Goal: Transaction & Acquisition: Obtain resource

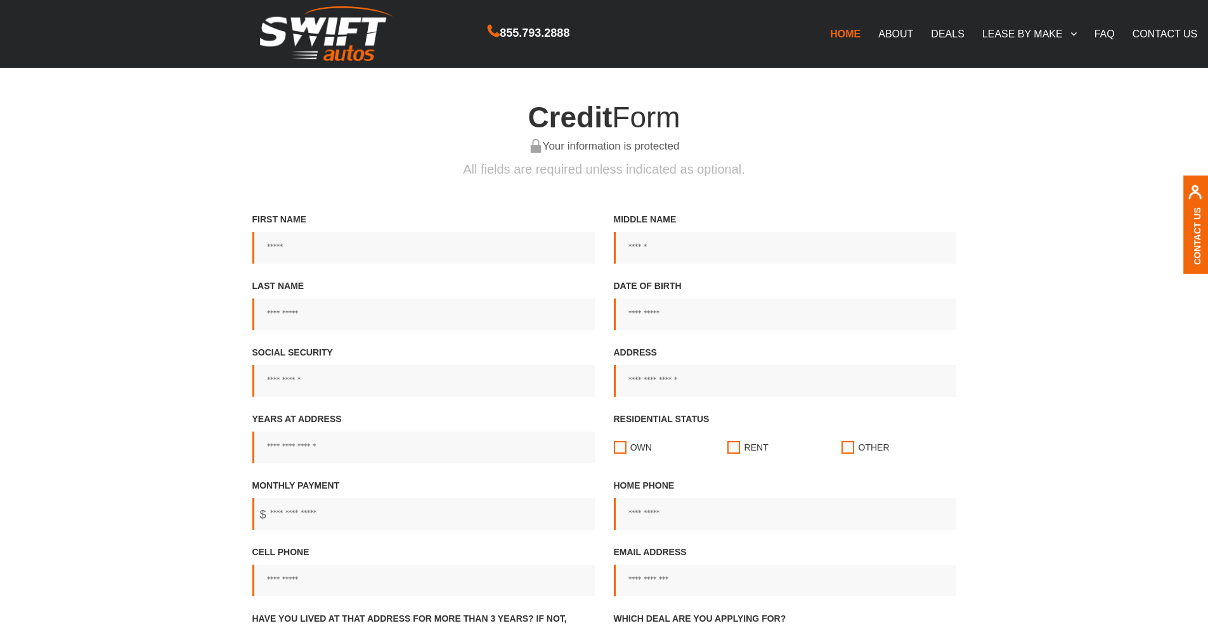
click at [952, 32] on link "DEALS" at bounding box center [947, 33] width 51 height 27
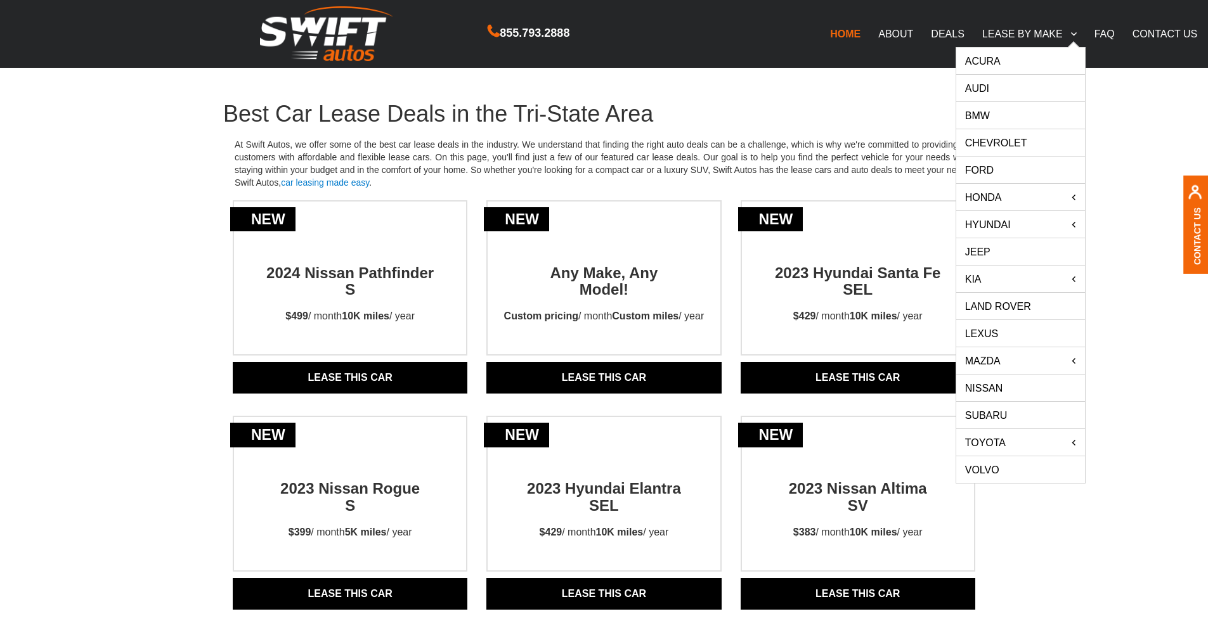
click at [975, 88] on link "Audi" at bounding box center [1020, 88] width 129 height 27
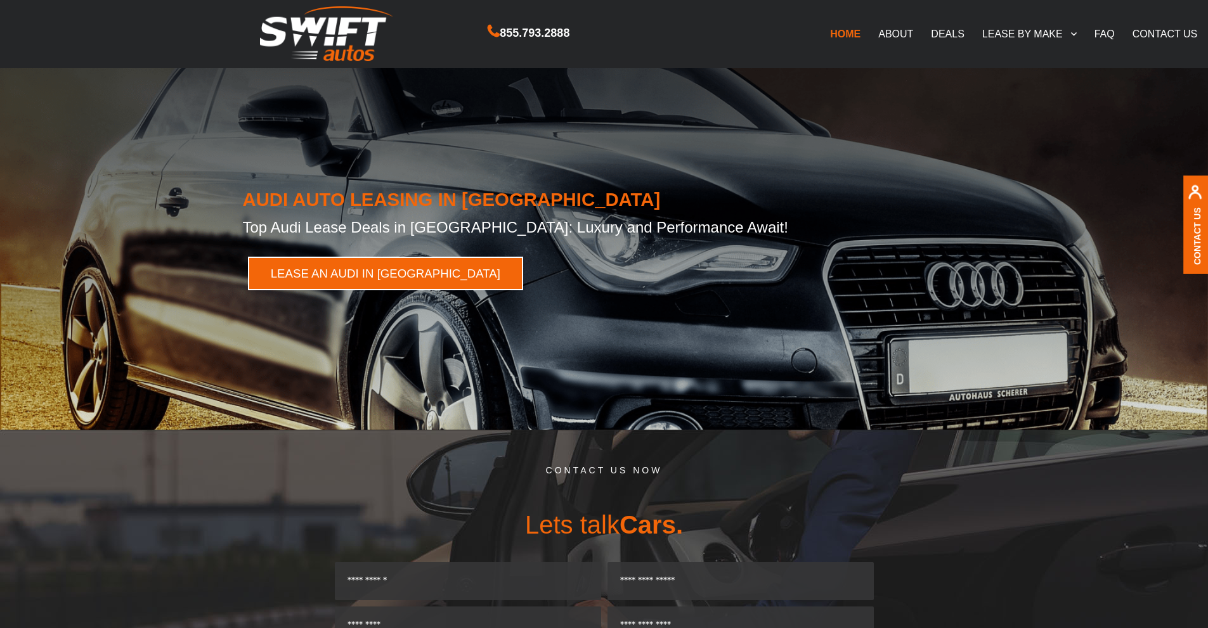
click at [394, 266] on link "LEASE AN AUDI IN NY" at bounding box center [386, 274] width 276 height 34
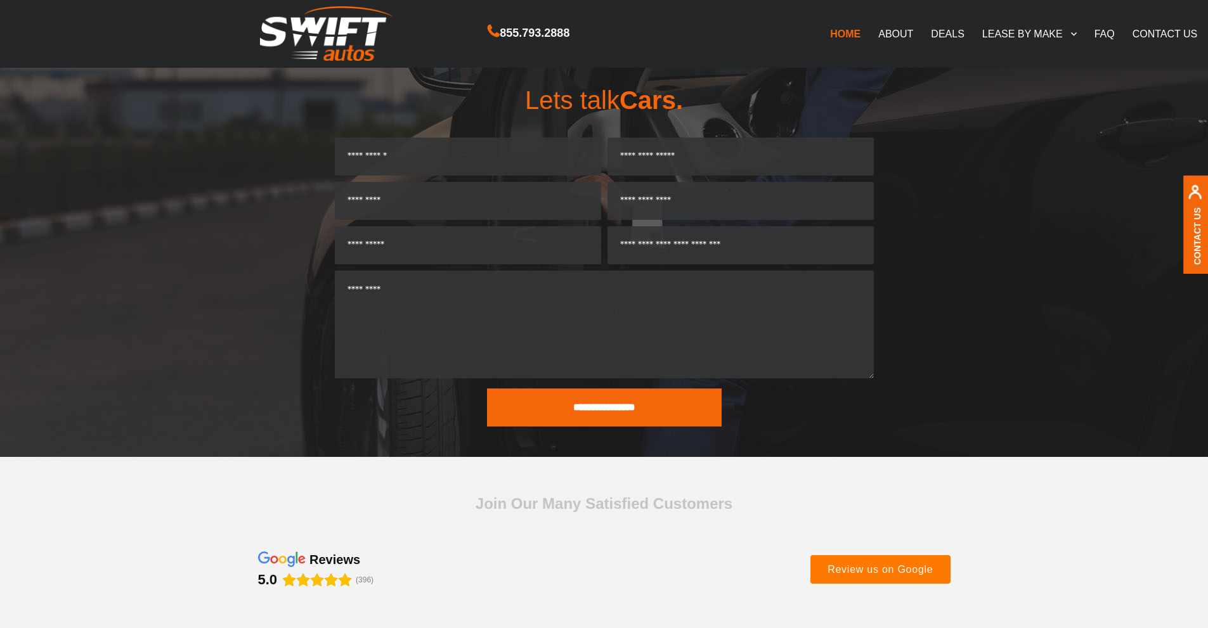
scroll to position [430, 0]
